Goal: Transaction & Acquisition: Obtain resource

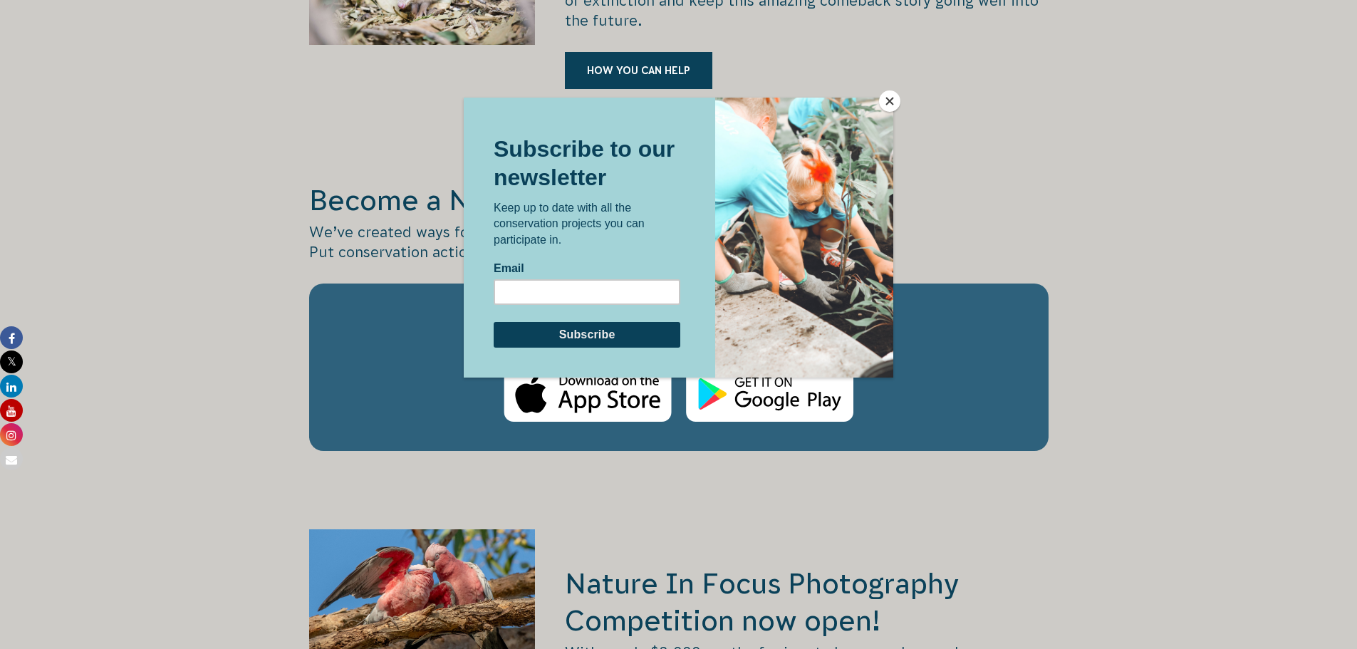
scroll to position [2278, 0]
drag, startPoint x: 0, startPoint y: 0, endPoint x: 890, endPoint y: 98, distance: 895.2
click at [890, 98] on button "Close" at bounding box center [889, 100] width 21 height 21
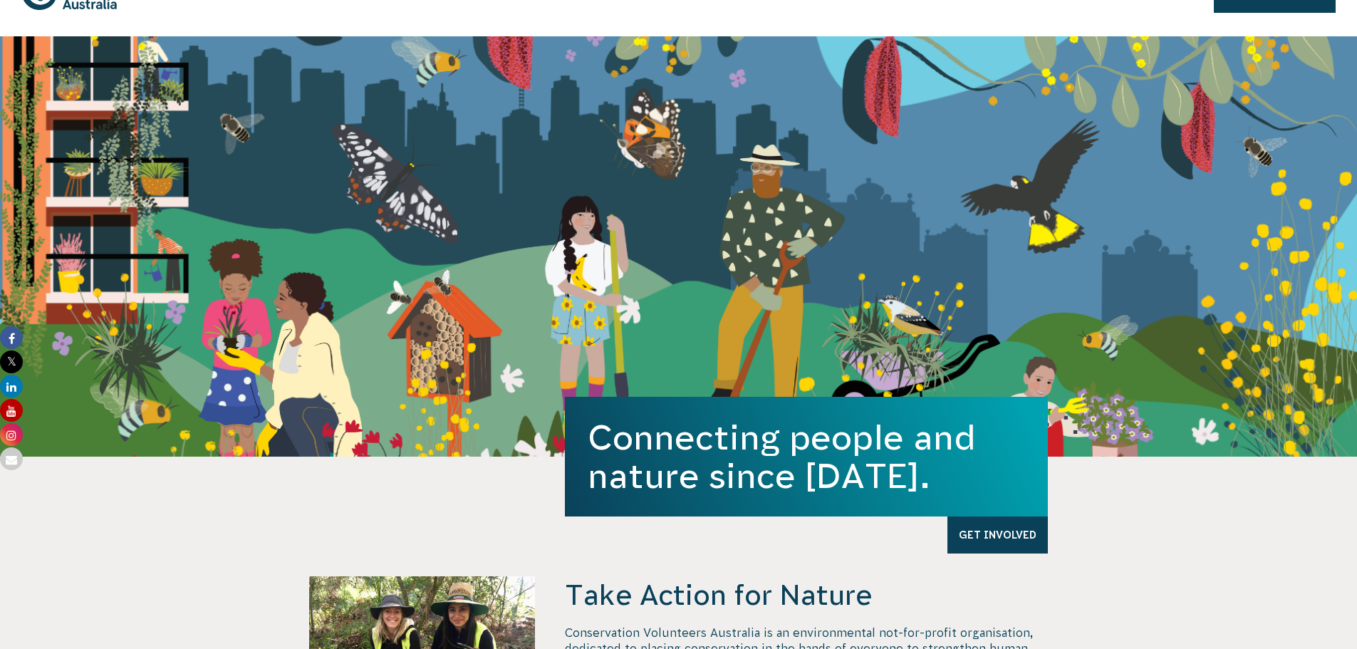
scroll to position [0, 0]
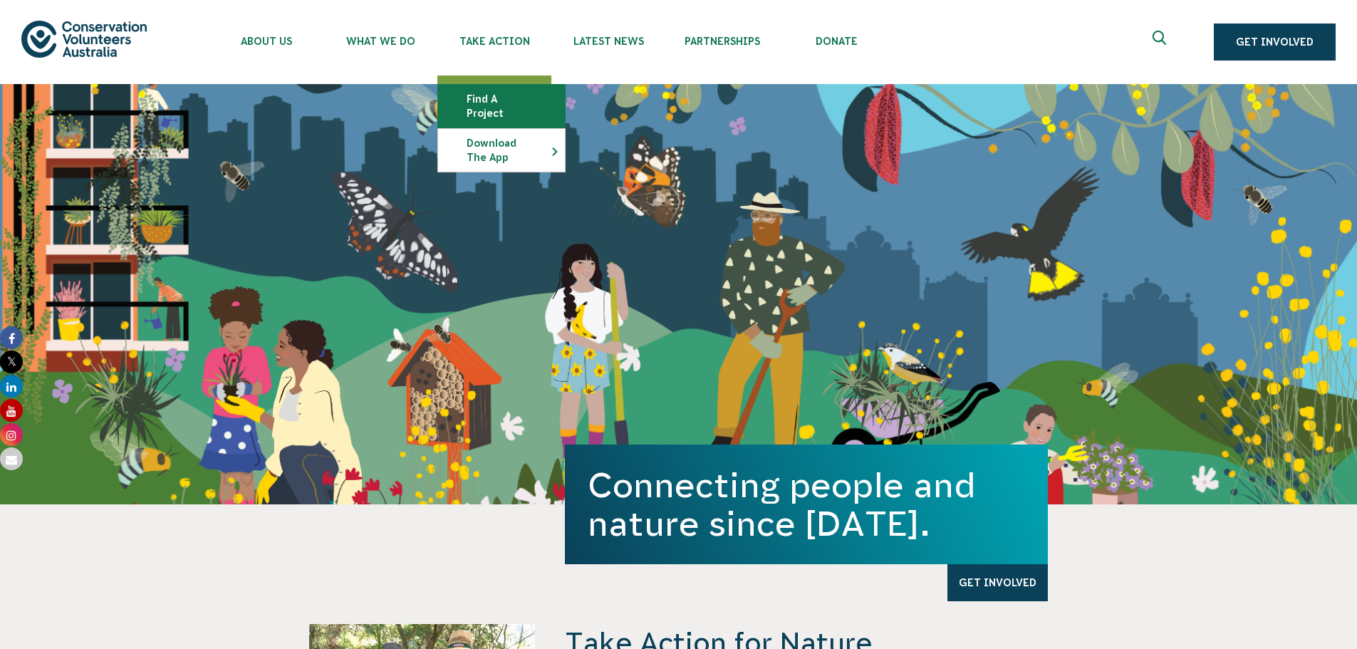
click at [531, 91] on link "Find a project" at bounding box center [501, 106] width 127 height 43
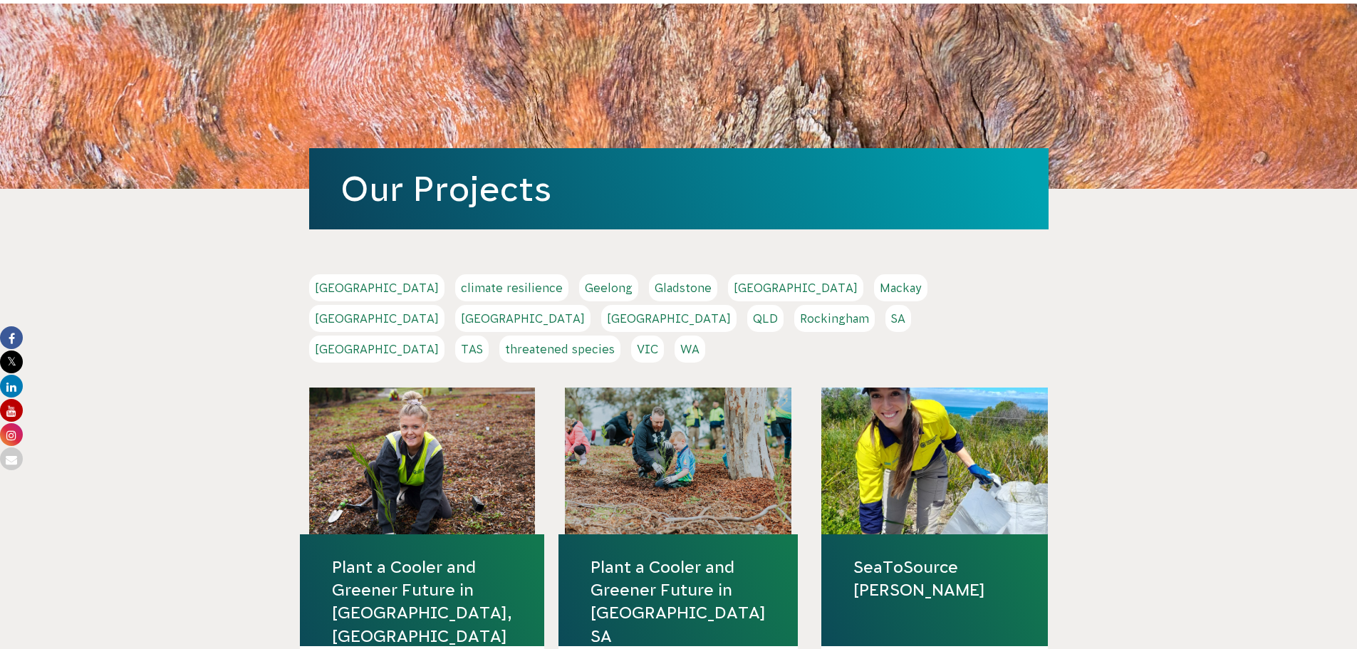
scroll to position [81, 0]
click at [445, 335] on link "[GEOGRAPHIC_DATA]" at bounding box center [376, 348] width 135 height 27
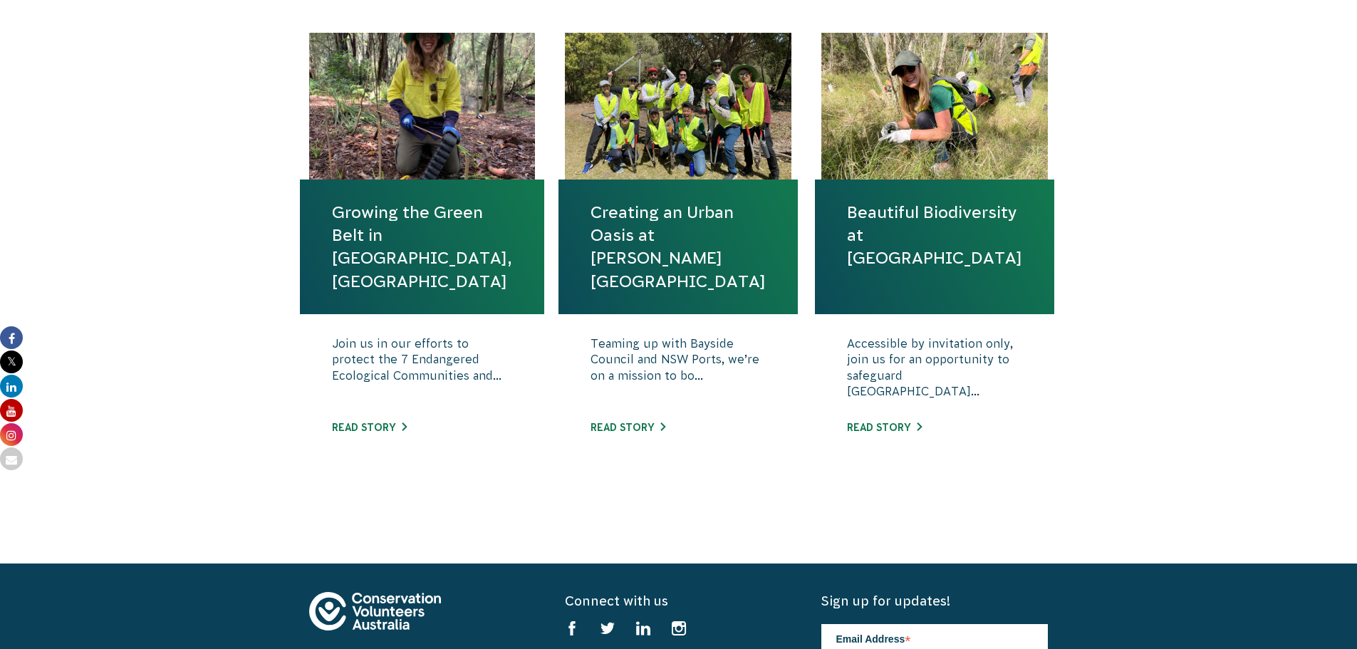
scroll to position [515, 0]
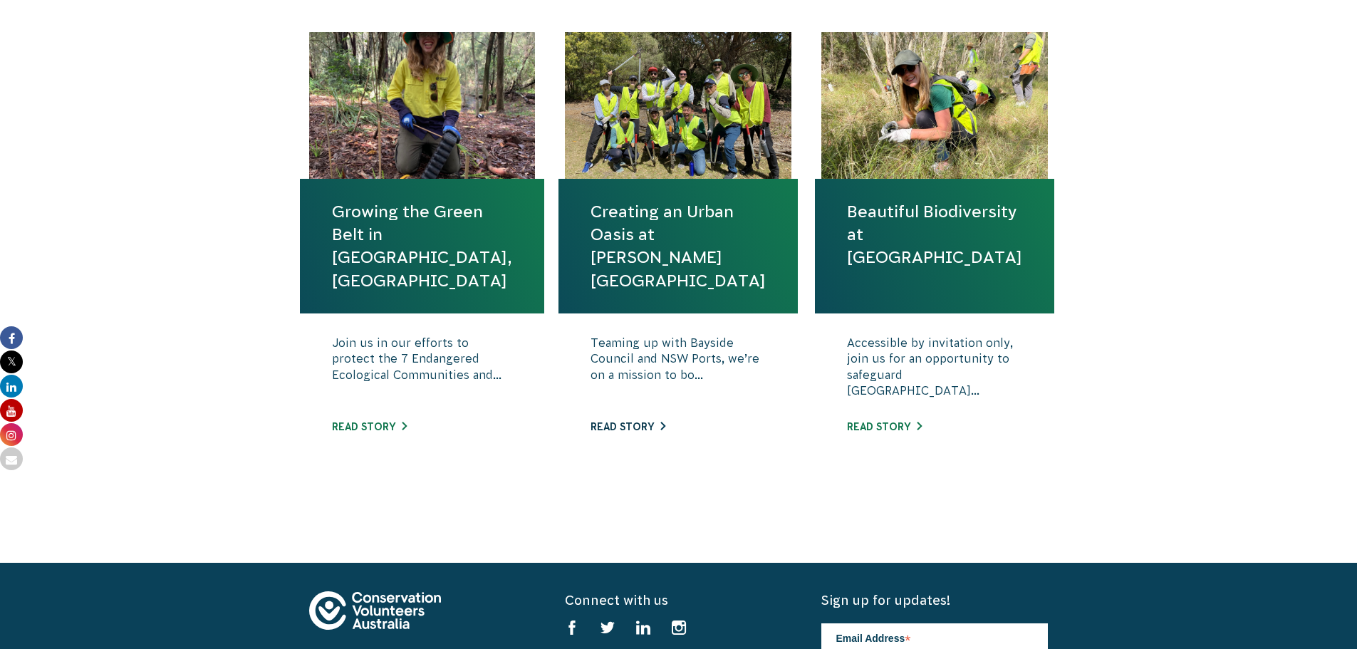
click at [638, 430] on link "Read story" at bounding box center [628, 426] width 75 height 11
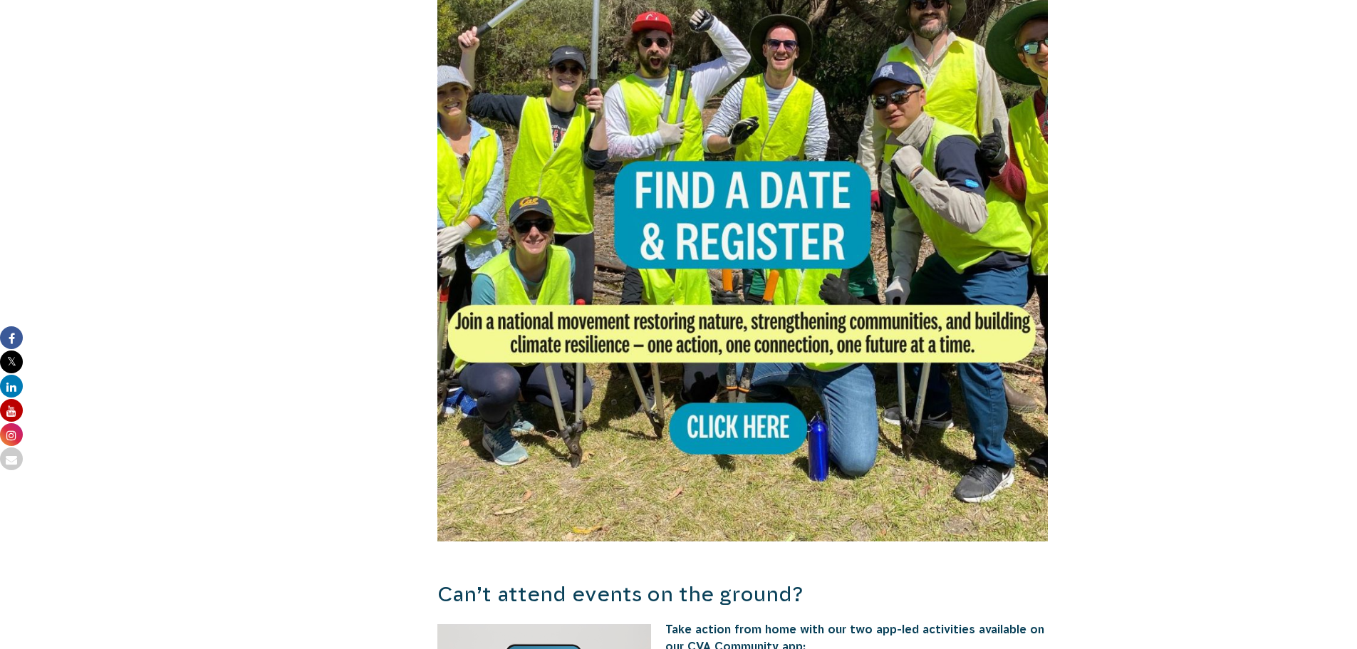
scroll to position [956, 0]
click at [727, 393] on img at bounding box center [742, 234] width 611 height 611
